Goal: Transaction & Acquisition: Purchase product/service

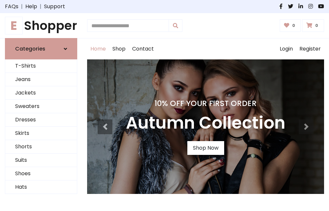
click at [164, 105] on h4 "10% Off Your First Order" at bounding box center [205, 103] width 159 height 9
click at [205, 148] on link "Shop Now" at bounding box center [205, 148] width 37 height 14
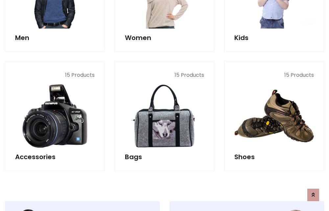
scroll to position [655, 0]
